Goal: Task Accomplishment & Management: Manage account settings

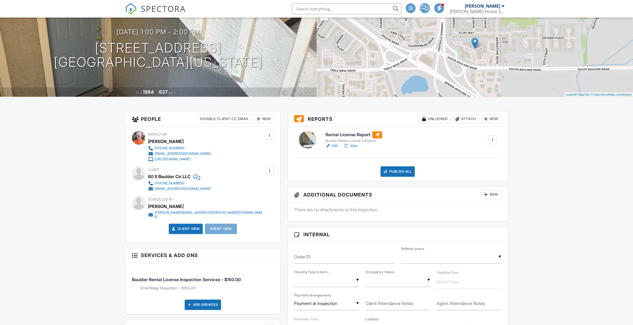
click at [461, 118] on div "Attach" at bounding box center [466, 118] width 26 height 9
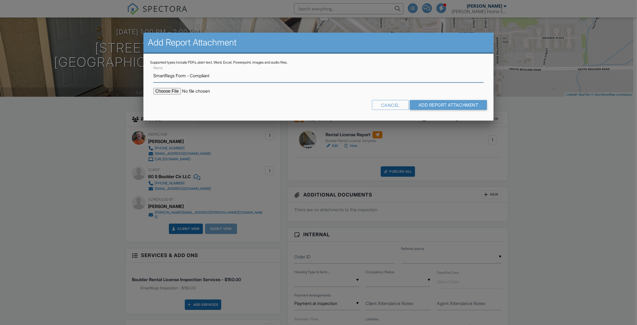
type input "SmartRegs Form - Compliant"
click at [164, 88] on input "file" at bounding box center [199, 91] width 93 height 7
click at [399, 106] on div "Cancel" at bounding box center [390, 105] width 37 height 10
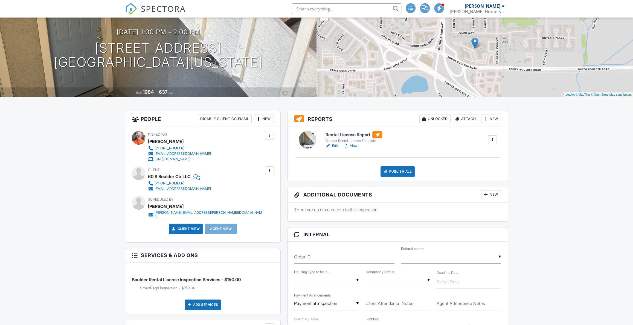
click at [469, 120] on div "Attach" at bounding box center [466, 118] width 26 height 9
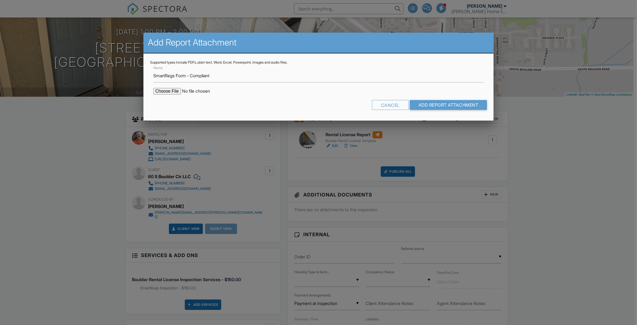
click at [173, 89] on input "file" at bounding box center [199, 91] width 93 height 7
type input "C:\fakepath\60 S Boulder Rd 6014_Rental License Compliant.pdf"
click at [436, 105] on input "Add Report Attachment" at bounding box center [448, 105] width 77 height 10
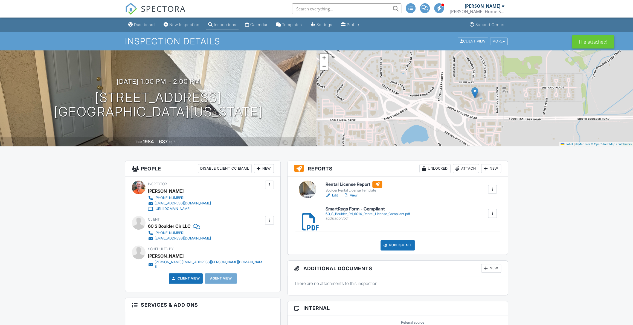
click at [467, 167] on div "Attach" at bounding box center [466, 168] width 26 height 9
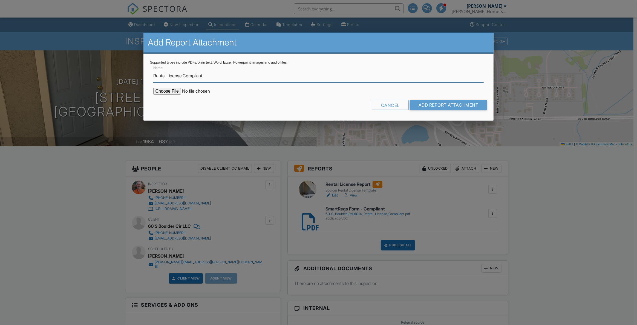
type input "Rental License Compliant"
click at [160, 92] on input "file" at bounding box center [199, 91] width 93 height 7
type input "C:\fakepath\60 S Boulder Cir 6014_Rental License Compliant.pdf"
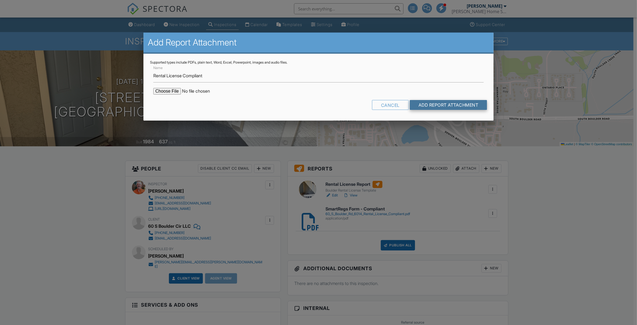
click at [424, 106] on input "Add Report Attachment" at bounding box center [448, 105] width 77 height 10
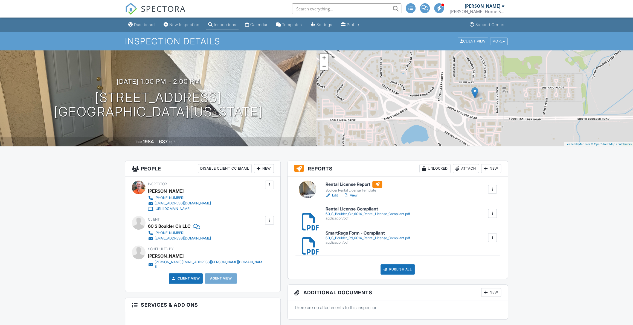
click at [356, 196] on link "View" at bounding box center [350, 194] width 14 height 5
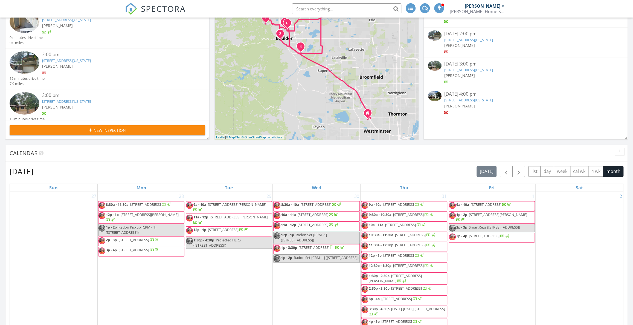
scroll to position [94, 0]
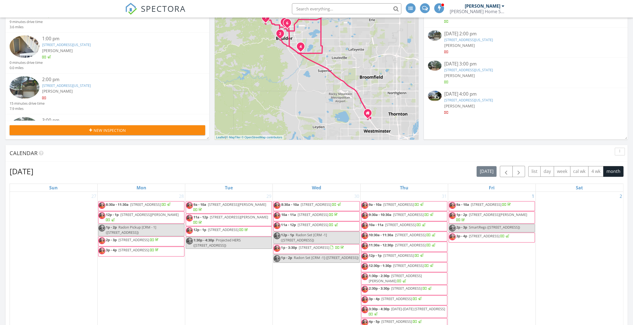
click at [34, 82] on img at bounding box center [25, 87] width 30 height 22
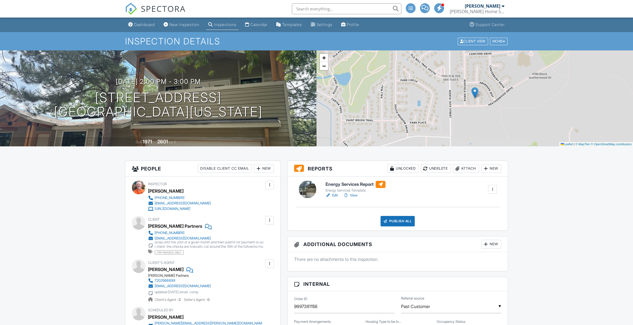
click at [356, 195] on link "View" at bounding box center [350, 194] width 14 height 5
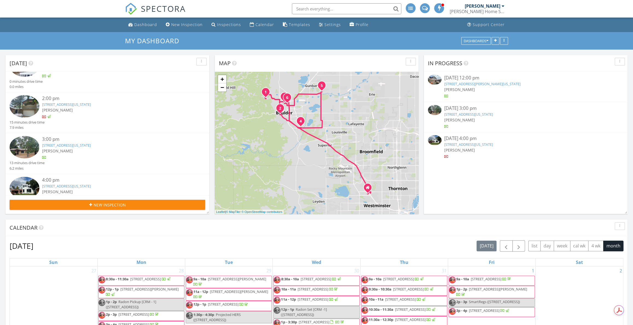
scroll to position [168, 0]
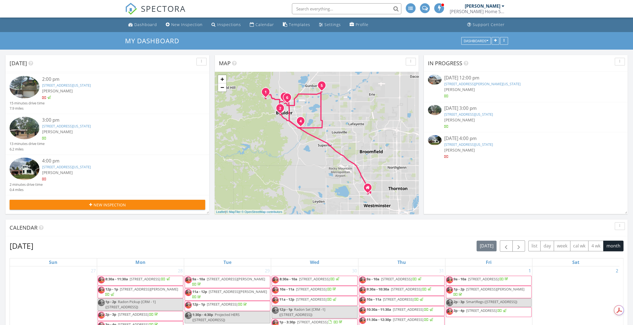
click at [470, 143] on link "[STREET_ADDRESS][US_STATE]" at bounding box center [468, 144] width 49 height 5
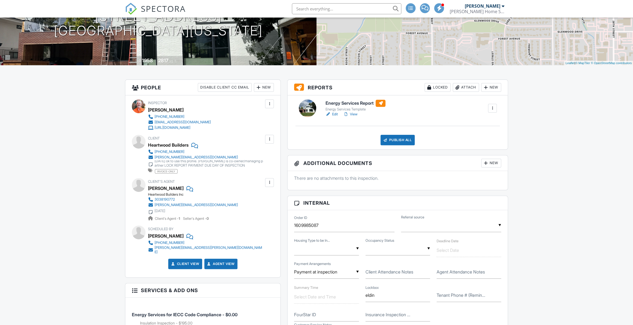
scroll to position [74, 0]
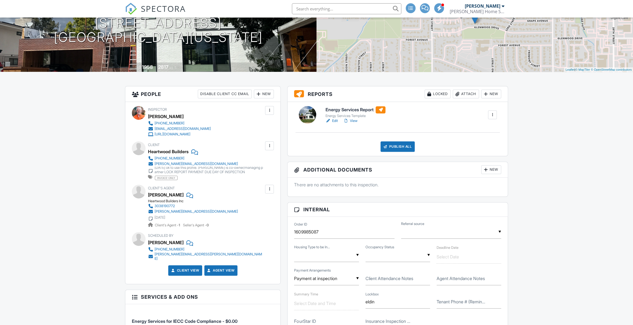
click at [353, 118] on link "View" at bounding box center [350, 120] width 14 height 5
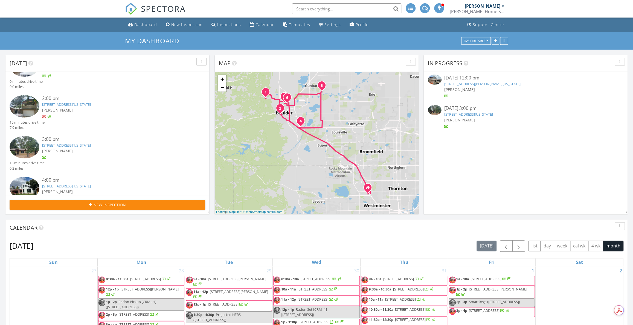
scroll to position [168, 0]
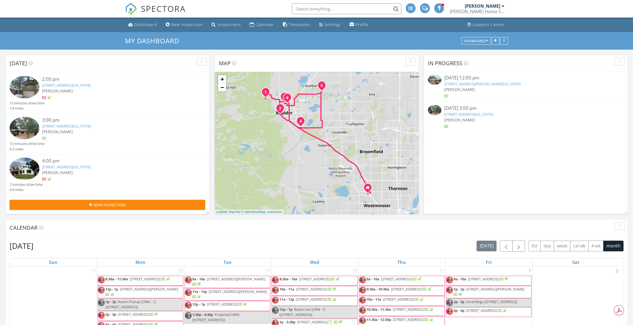
click at [66, 124] on link "3150 - 3152 Folsom St , Boulder, Colorado 80304" at bounding box center [66, 125] width 49 height 5
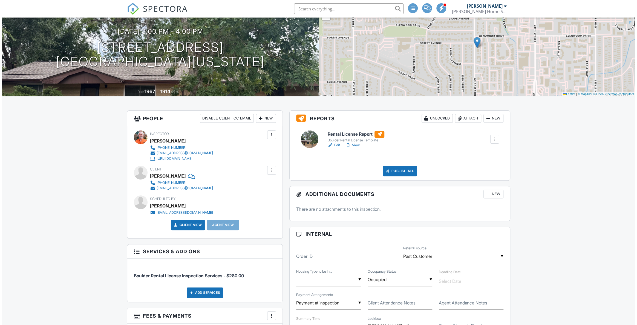
scroll to position [50, 0]
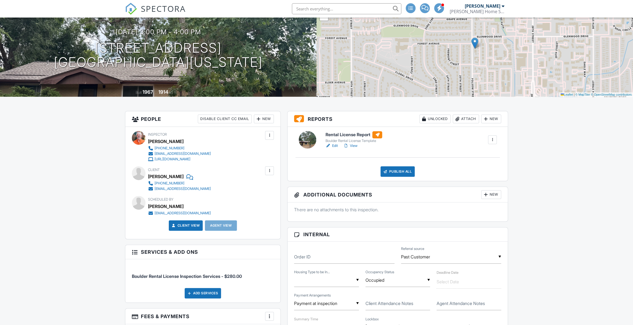
click at [468, 117] on div "Attach" at bounding box center [466, 118] width 26 height 9
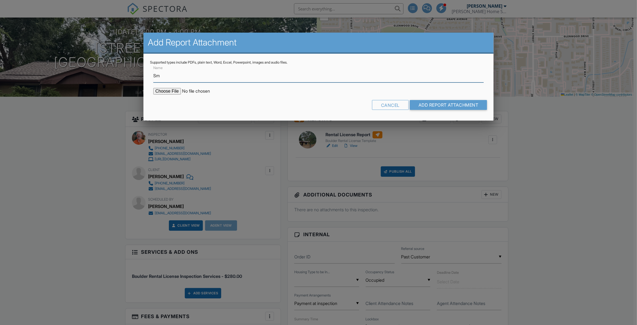
type input "S"
click at [196, 71] on input "Rental License Form 3150 - Compliant" at bounding box center [318, 75] width 331 height 13
type input "Rental License Form 3150 - Compliant"
click at [175, 90] on input "file" at bounding box center [199, 91] width 93 height 7
type input "C:\fakepath\3150 Folsom Ave_Rental License Compliant.pdf"
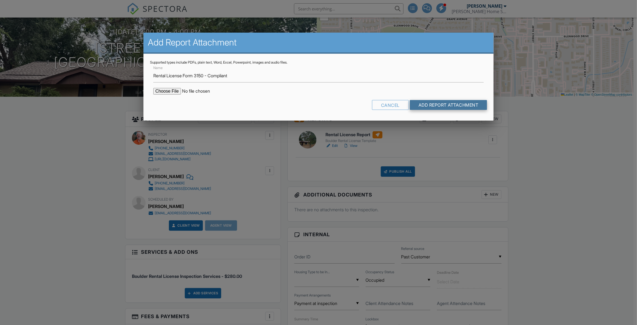
click at [431, 106] on input "Add Report Attachment" at bounding box center [448, 105] width 77 height 10
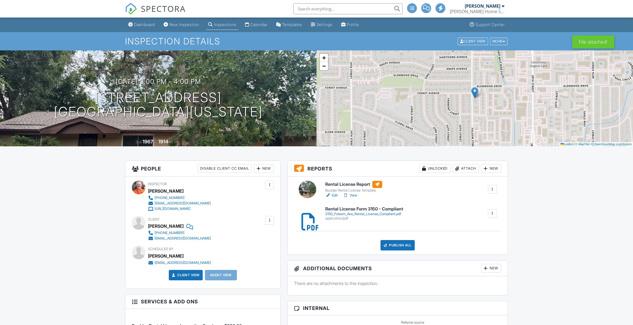
click at [464, 167] on div "Attach" at bounding box center [466, 168] width 26 height 9
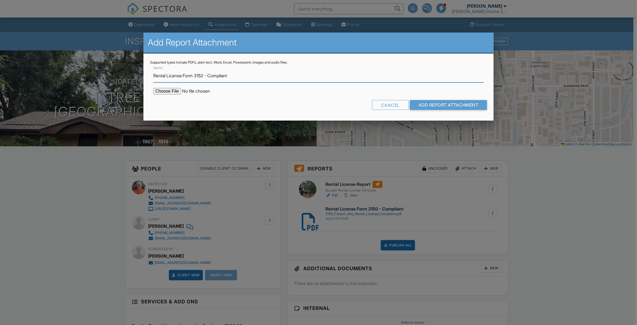
type input "Rental License Form 3152 - Compliant"
click at [167, 91] on input "file" at bounding box center [199, 91] width 93 height 7
type input "C:\fakepath\[STREET_ADDRESS] License Compliant.pdf"
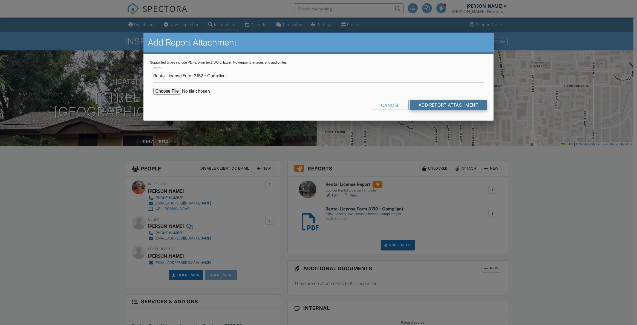
click at [453, 102] on input "Add Report Attachment" at bounding box center [448, 105] width 77 height 10
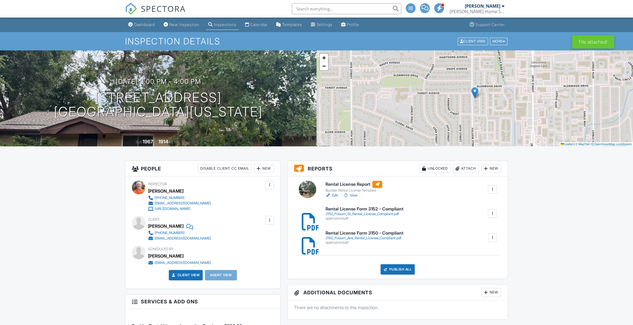
click at [471, 172] on div "Attach" at bounding box center [466, 168] width 26 height 9
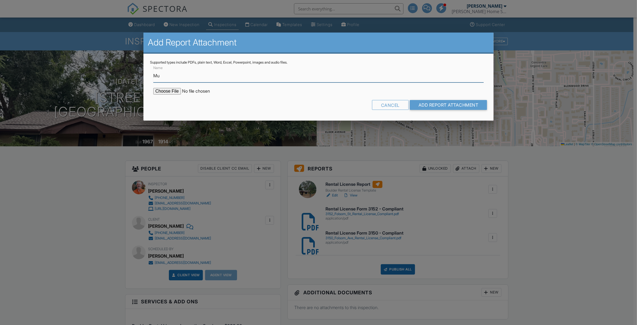
type input "M"
type input "3150-3152 Folsom St Multi Unit Spreadsheet"
click at [164, 89] on input "file" at bounding box center [199, 91] width 93 height 7
click at [175, 88] on input "file" at bounding box center [199, 91] width 93 height 7
type input "C:\fakepath\2290 24th editible.pdf"
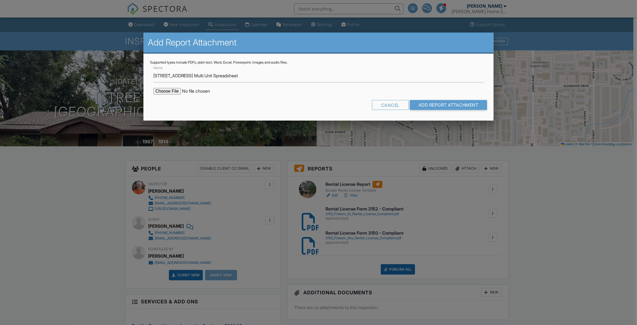
click at [172, 89] on input "file" at bounding box center [199, 91] width 93 height 7
click at [180, 88] on input "file" at bounding box center [199, 91] width 93 height 7
type input "C:\fakepath\3150 and 3152 Folsom St_Multi_Unit Inspection Spreadsheet.xlsx"
click at [441, 103] on input "Add Report Attachment" at bounding box center [448, 105] width 77 height 10
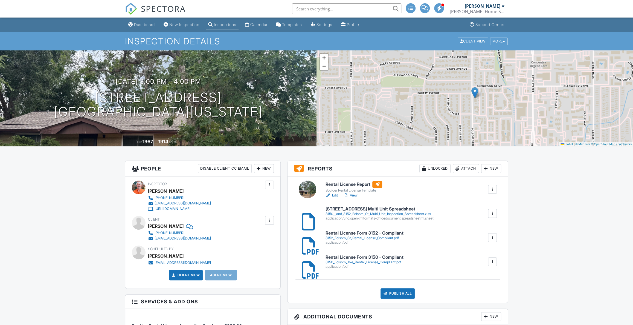
click at [356, 195] on link "View" at bounding box center [350, 194] width 14 height 5
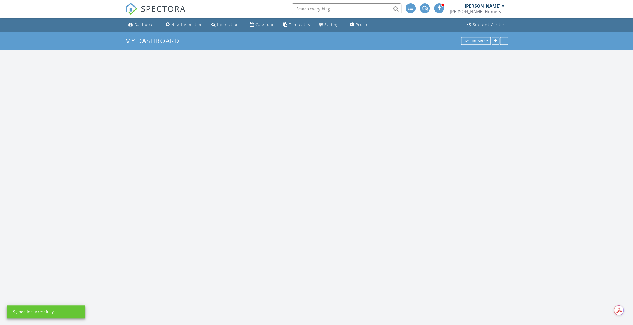
scroll to position [451, 641]
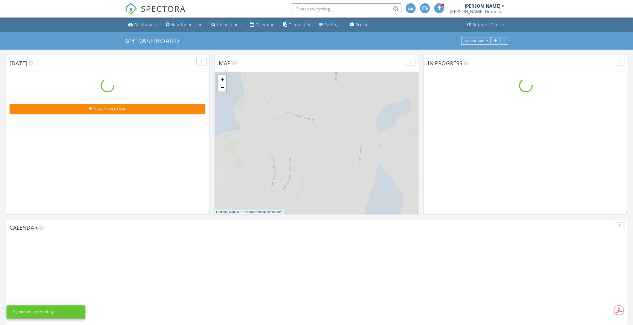
scroll to position [451, 641]
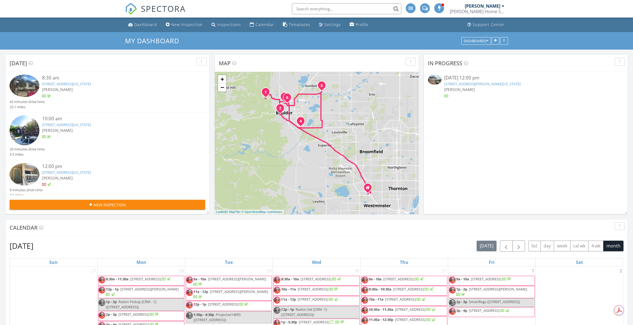
click at [457, 83] on link "83 Pinon Way , Nederland, Colorado 80466" at bounding box center [482, 83] width 76 height 5
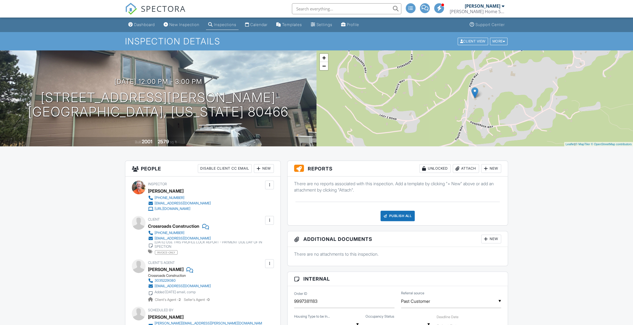
click at [147, 25] on div "Dashboard" at bounding box center [144, 24] width 21 height 5
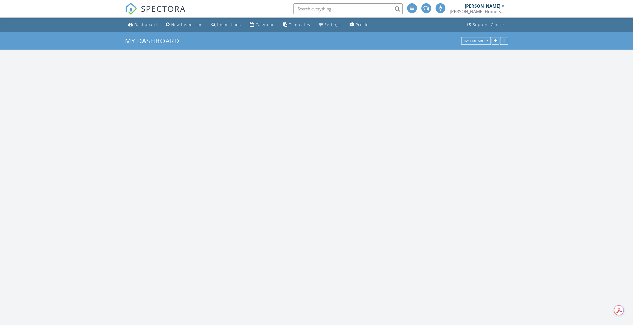
scroll to position [451, 641]
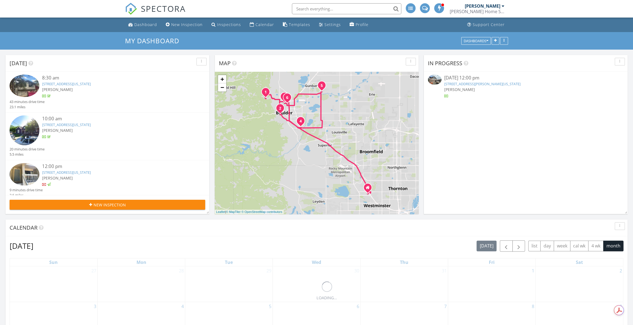
click at [486, 83] on link "83 Pinon Way , Nederland, Colorado 80466" at bounding box center [482, 83] width 76 height 5
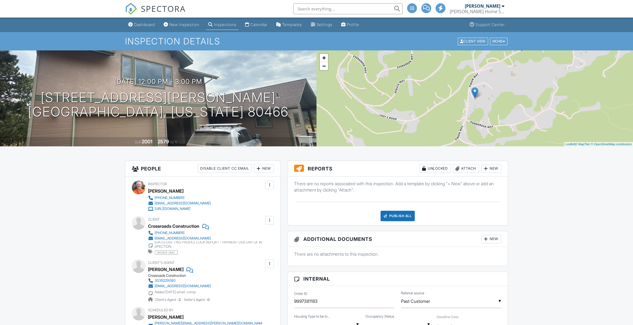
click at [466, 170] on div "Attach" at bounding box center [466, 168] width 26 height 9
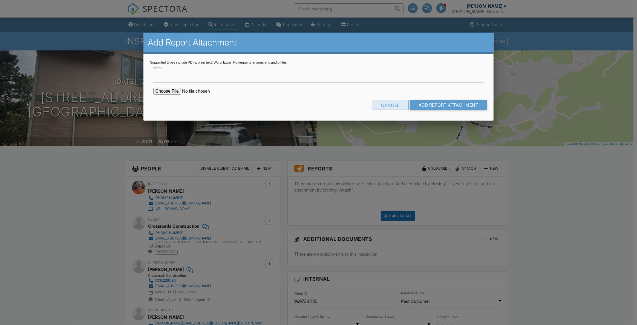
click at [387, 103] on div "Cancel" at bounding box center [390, 105] width 37 height 10
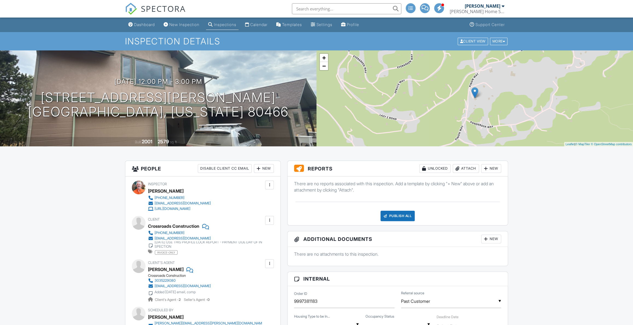
click at [458, 172] on div "Attach" at bounding box center [466, 168] width 26 height 9
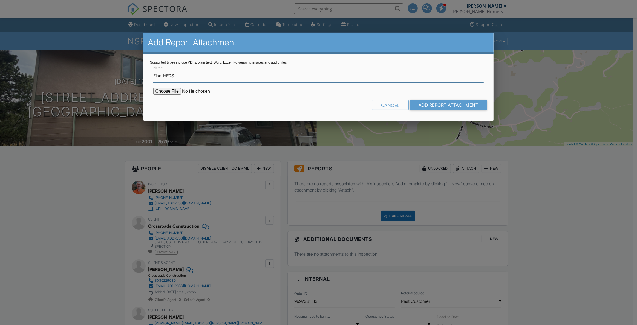
type input "Final HERS"
click at [170, 90] on input "file" at bounding box center [199, 91] width 93 height 7
type input "C:\fakepath\83 [PERSON_NAME] Way - Final HERS.pdf"
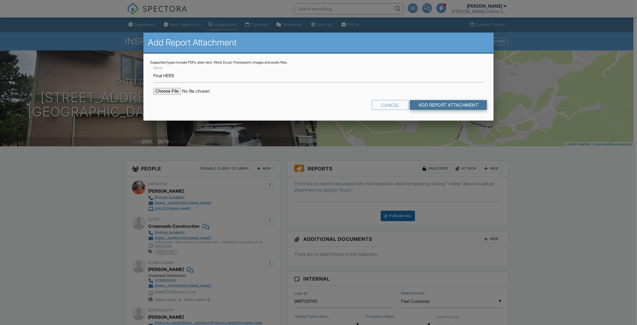
click at [439, 107] on input "Add Report Attachment" at bounding box center [448, 105] width 77 height 10
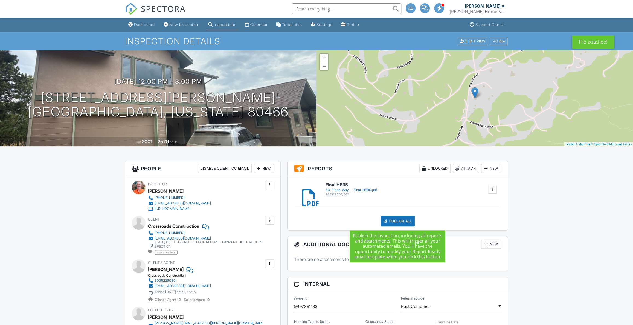
click at [393, 223] on div "Publish All" at bounding box center [398, 221] width 34 height 10
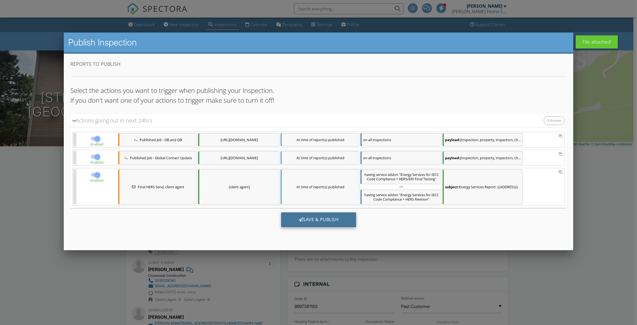
drag, startPoint x: 323, startPoint y: 226, endPoint x: 314, endPoint y: 226, distance: 9.6
click at [324, 226] on div "Save & Publish" at bounding box center [318, 219] width 75 height 15
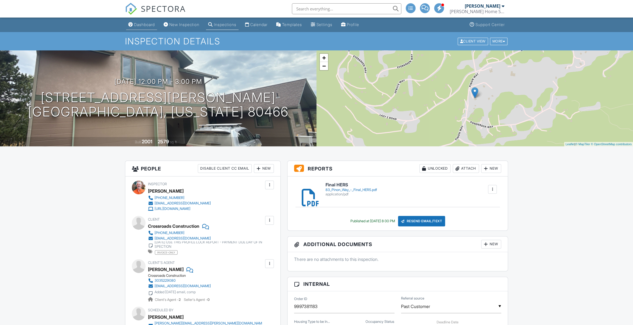
click at [146, 23] on div "Dashboard" at bounding box center [144, 24] width 21 height 5
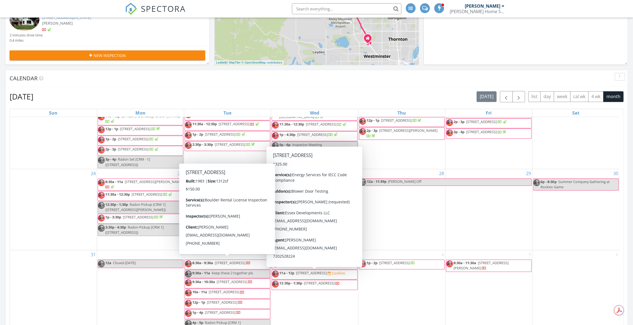
scroll to position [174, 0]
